Goal: Task Accomplishment & Management: Manage account settings

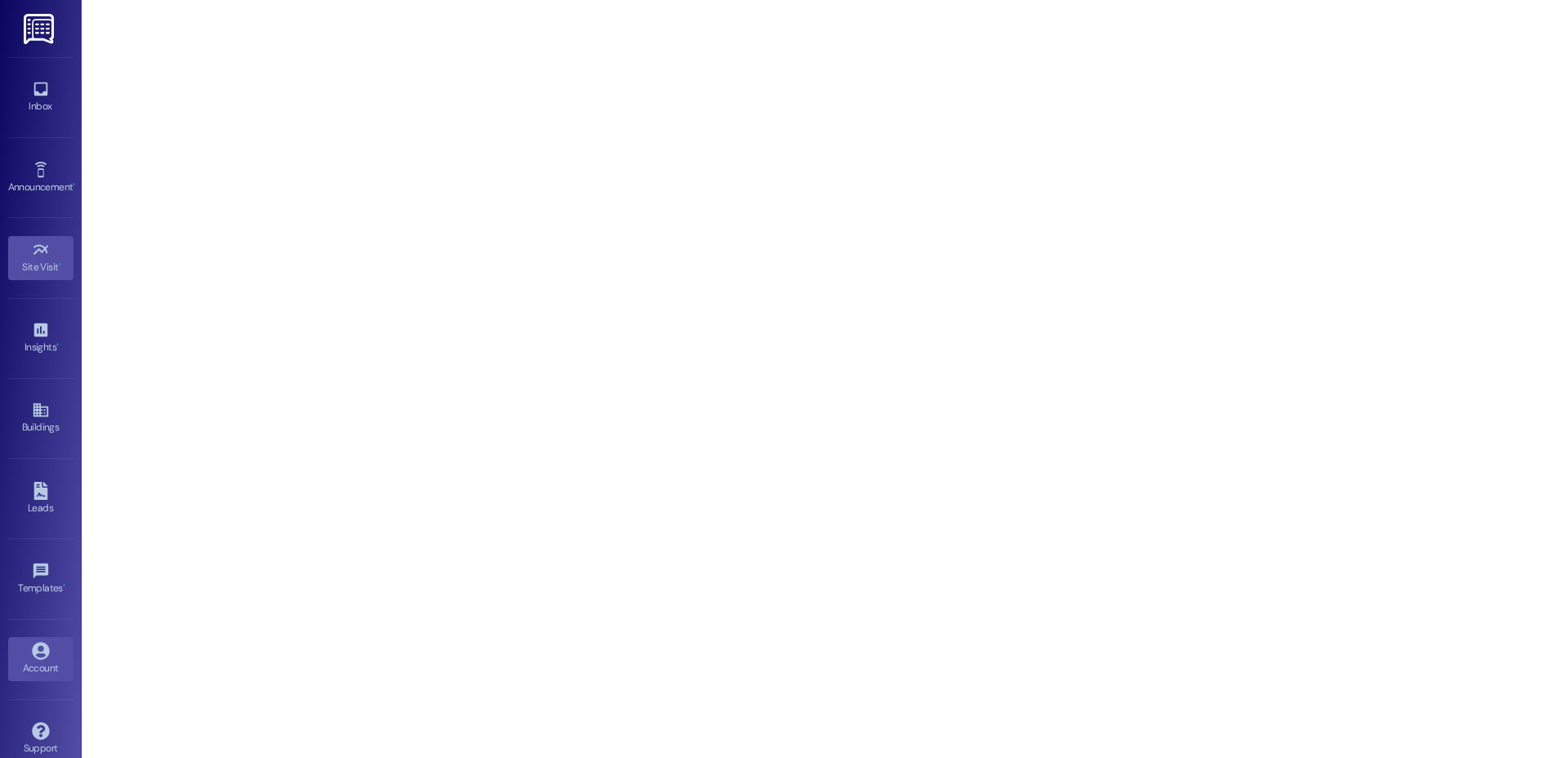
click at [25, 665] on div "Account" at bounding box center [41, 668] width 82 height 16
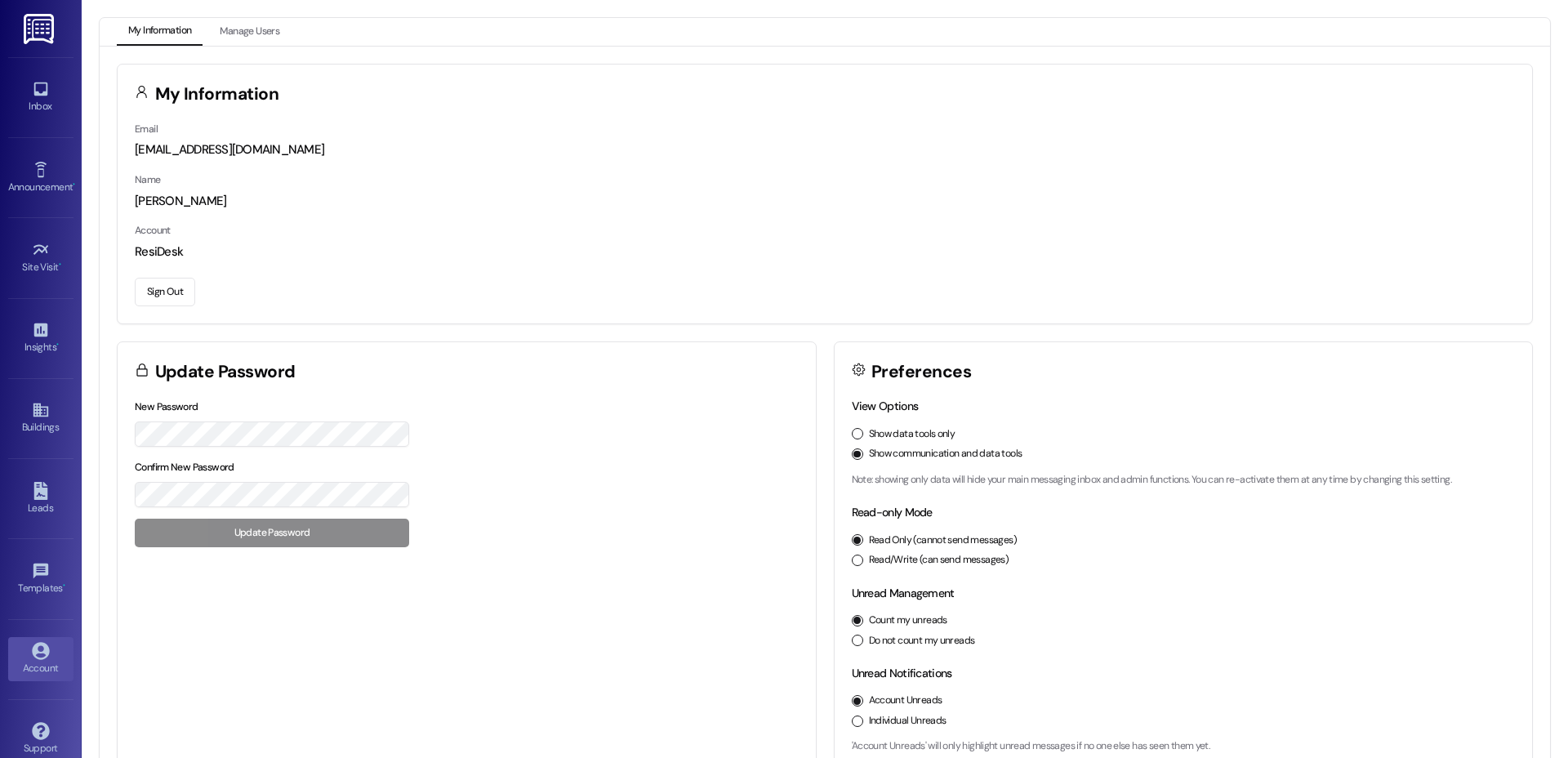
click at [157, 292] on button "Sign Out" at bounding box center [164, 292] width 60 height 29
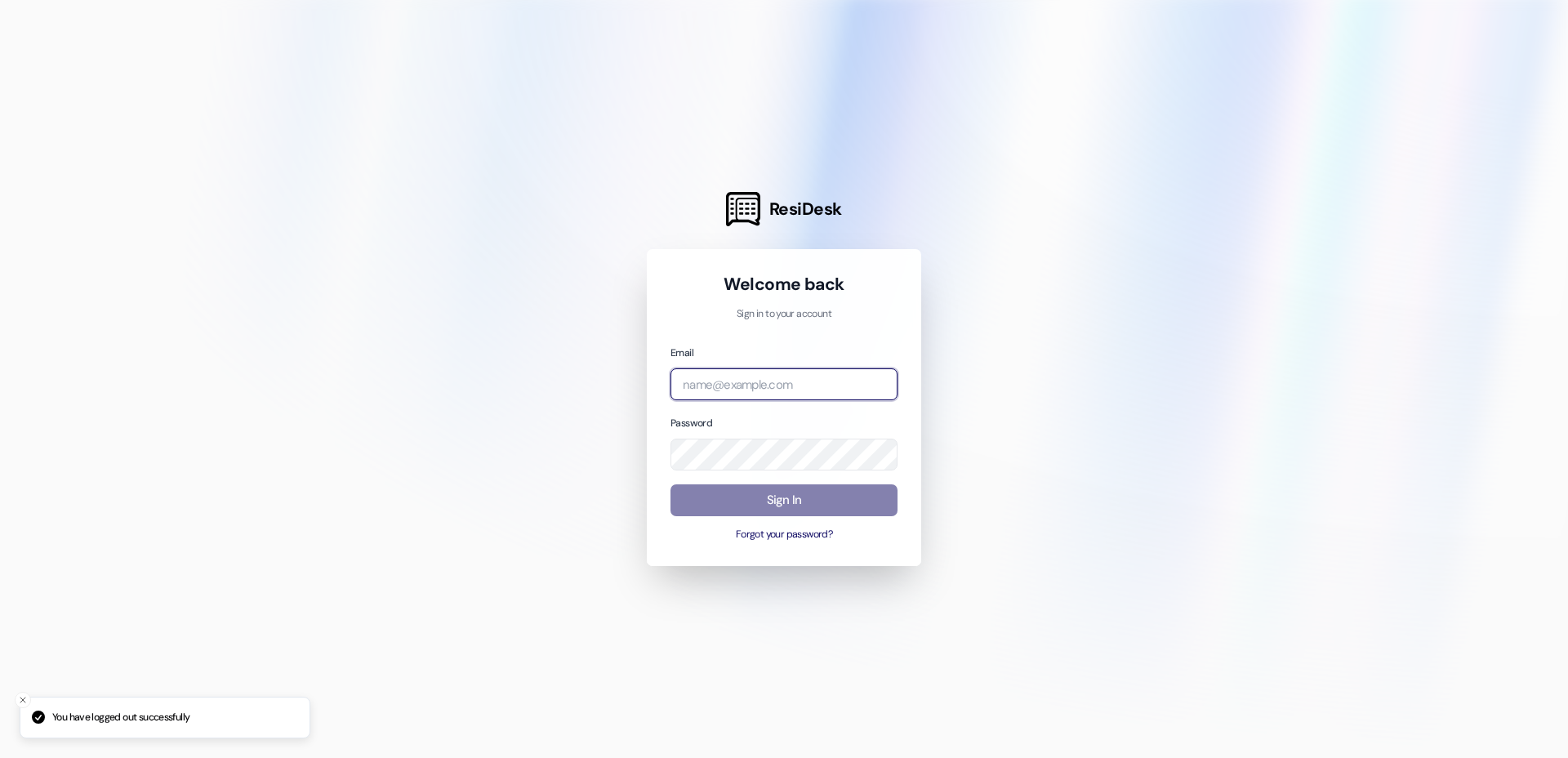
click at [768, 378] on input "email" at bounding box center [784, 384] width 227 height 32
click at [0, 757] on com-1password-button at bounding box center [0, 758] width 0 height 0
type input "r"
click at [755, 389] on input "email" at bounding box center [784, 384] width 227 height 32
click at [0, 757] on com-1password-button at bounding box center [0, 758] width 0 height 0
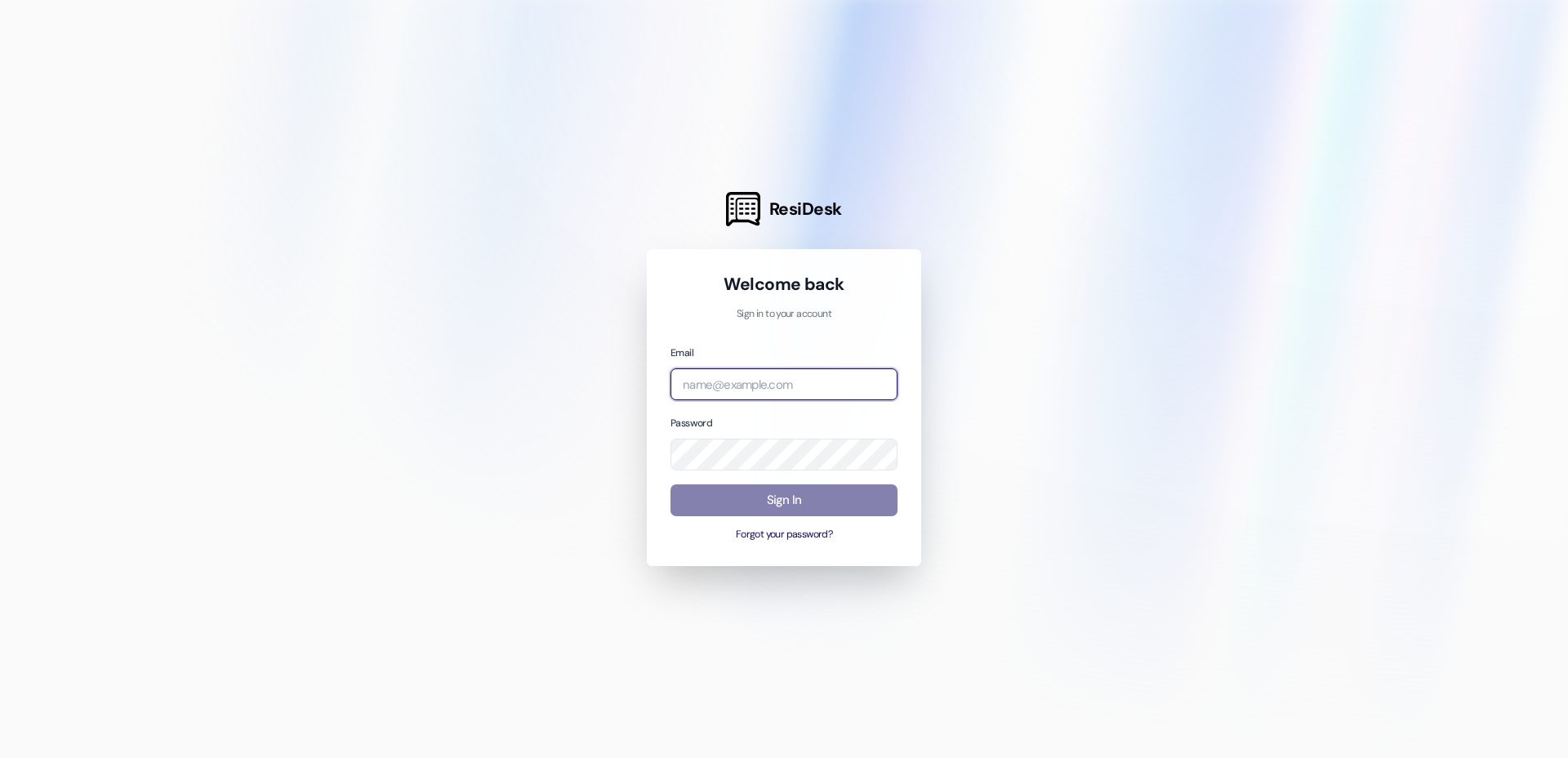
click at [774, 389] on input "email" at bounding box center [784, 384] width 227 height 32
click at [0, 757] on com-1password-button at bounding box center [0, 758] width 0 height 0
type input "[EMAIL_ADDRESS][DOMAIN_NAME]"
